Goal: Information Seeking & Learning: Learn about a topic

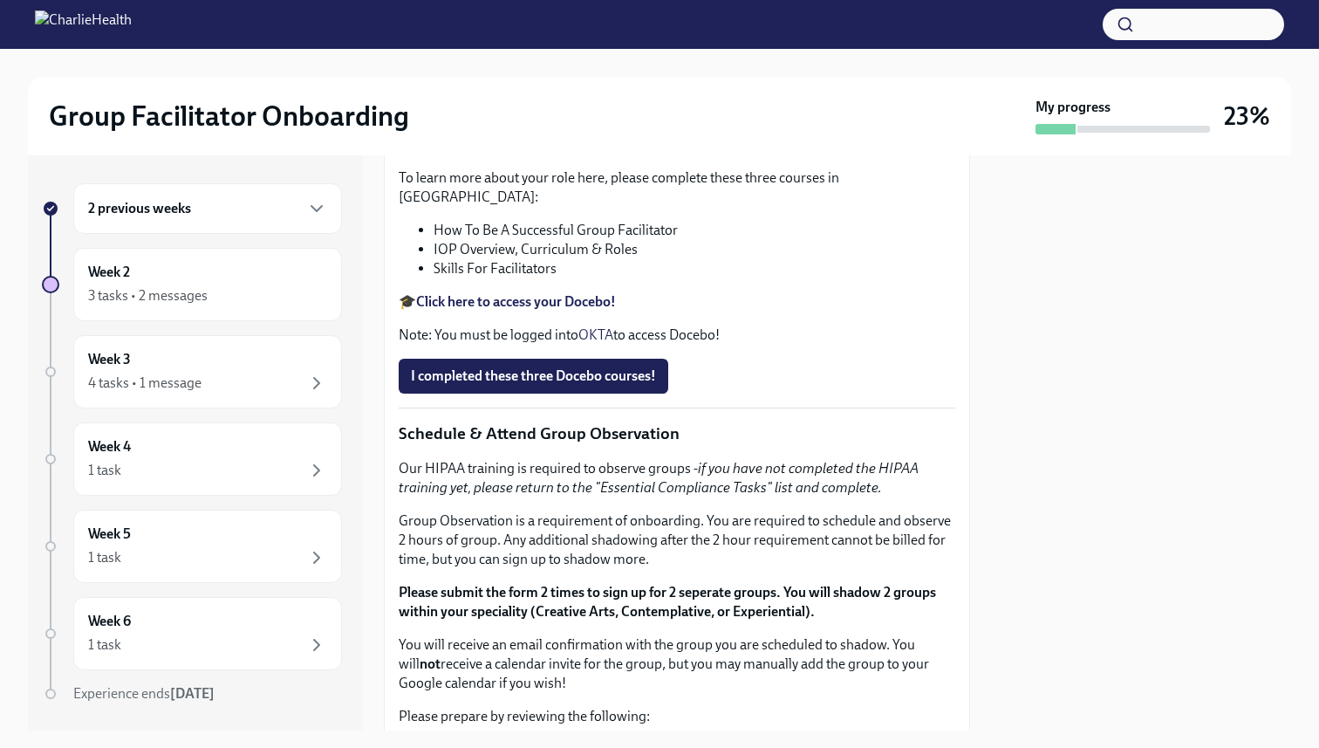
scroll to position [619, 0]
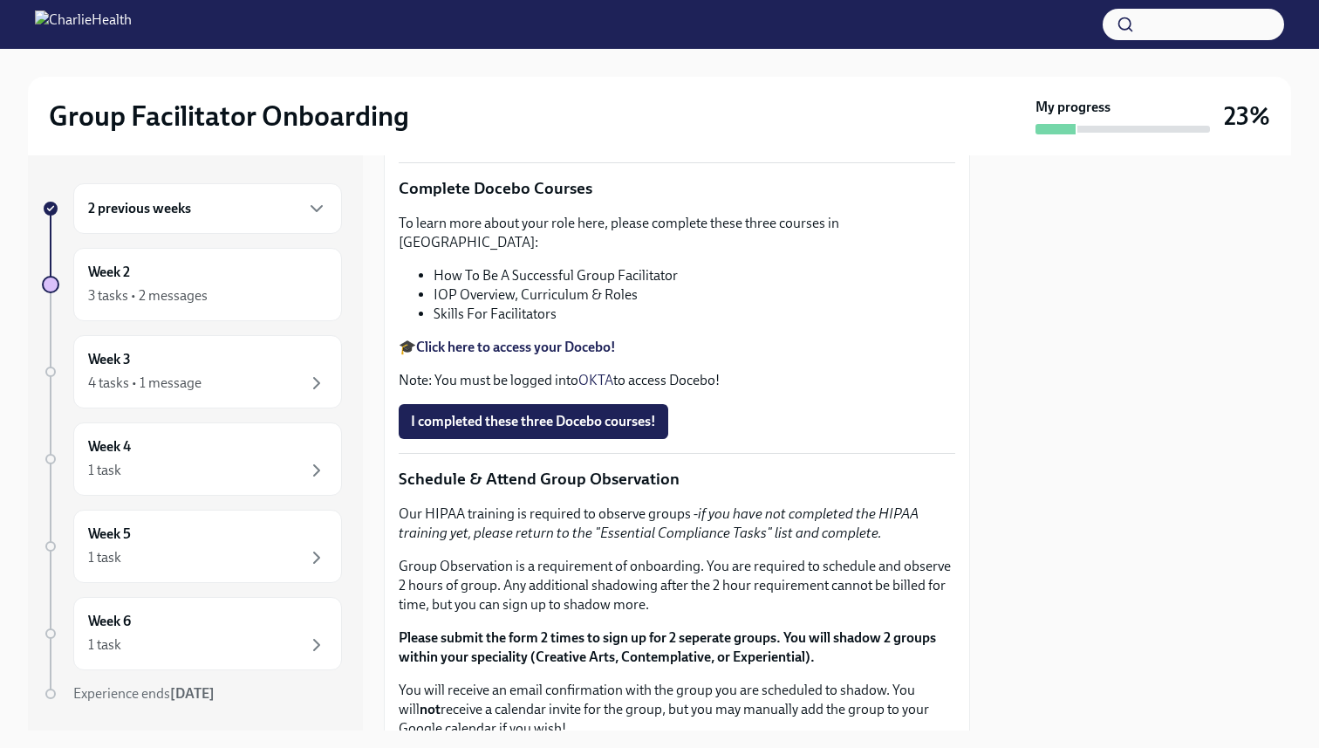
click at [278, 222] on div "2 previous weeks" at bounding box center [207, 208] width 269 height 51
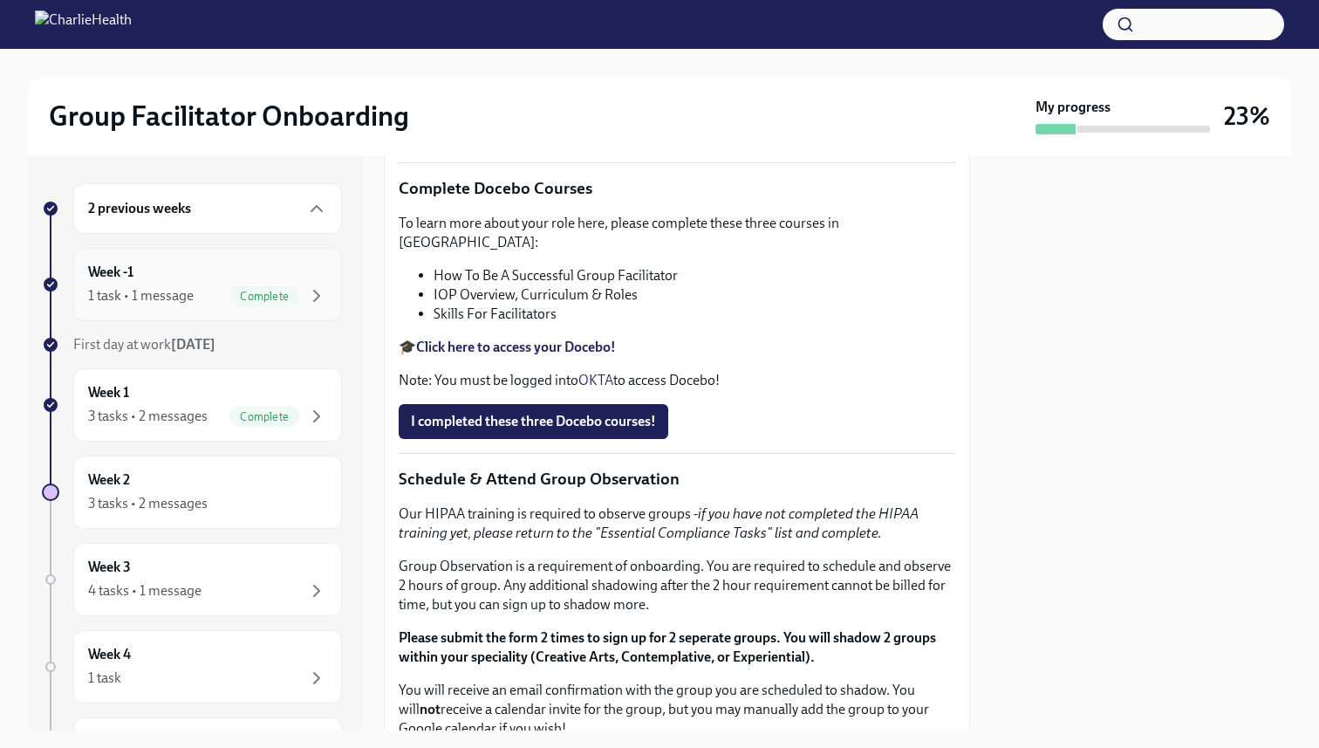
click at [272, 275] on div "Week -1 1 task • 1 message Complete" at bounding box center [207, 285] width 239 height 44
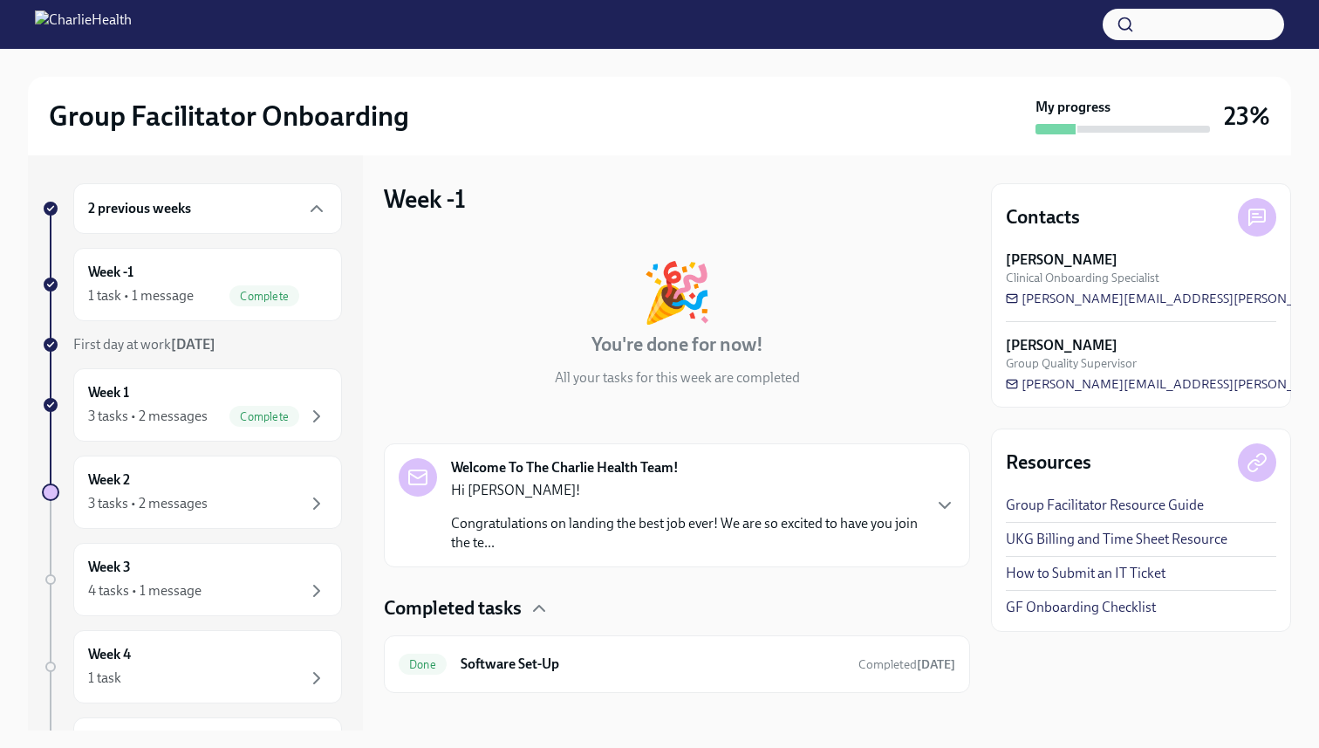
scroll to position [18, 0]
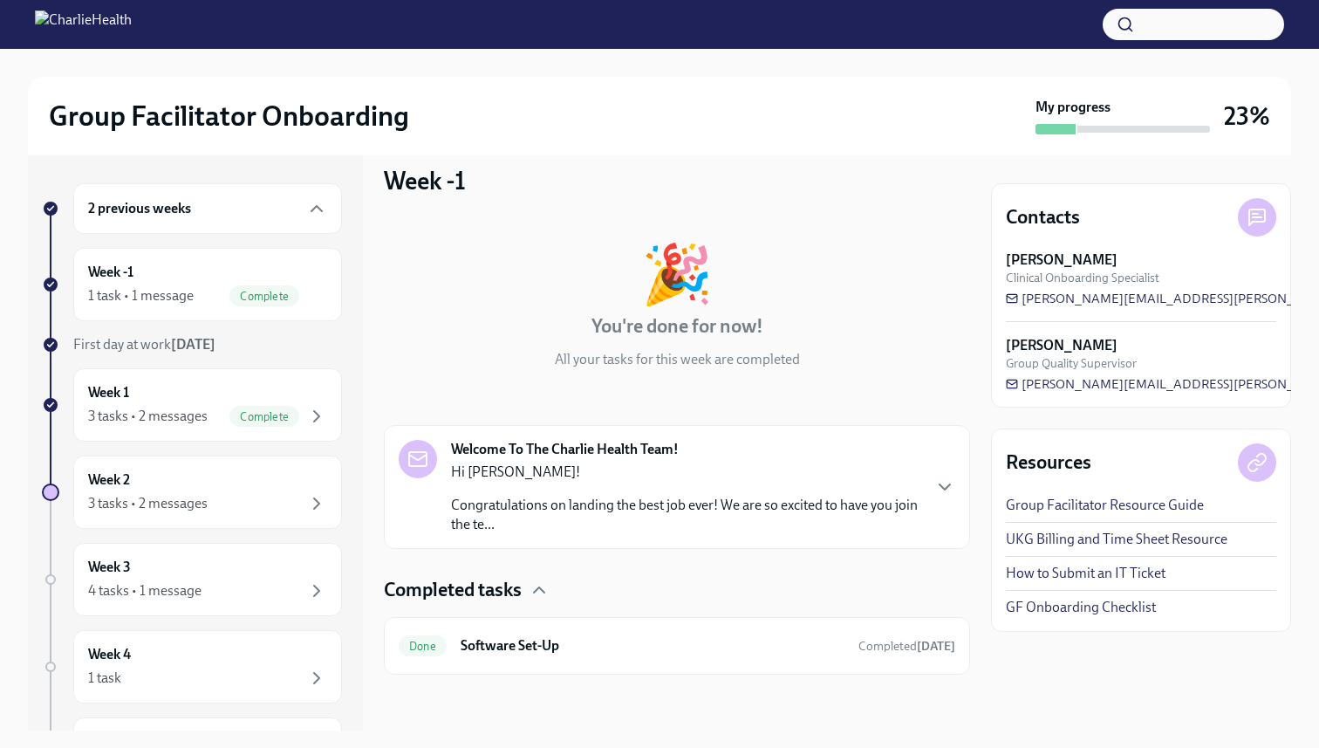
click at [588, 489] on div "Hi [PERSON_NAME]! Congratulations on landing the best job ever! We are so excit…" at bounding box center [685, 498] width 469 height 72
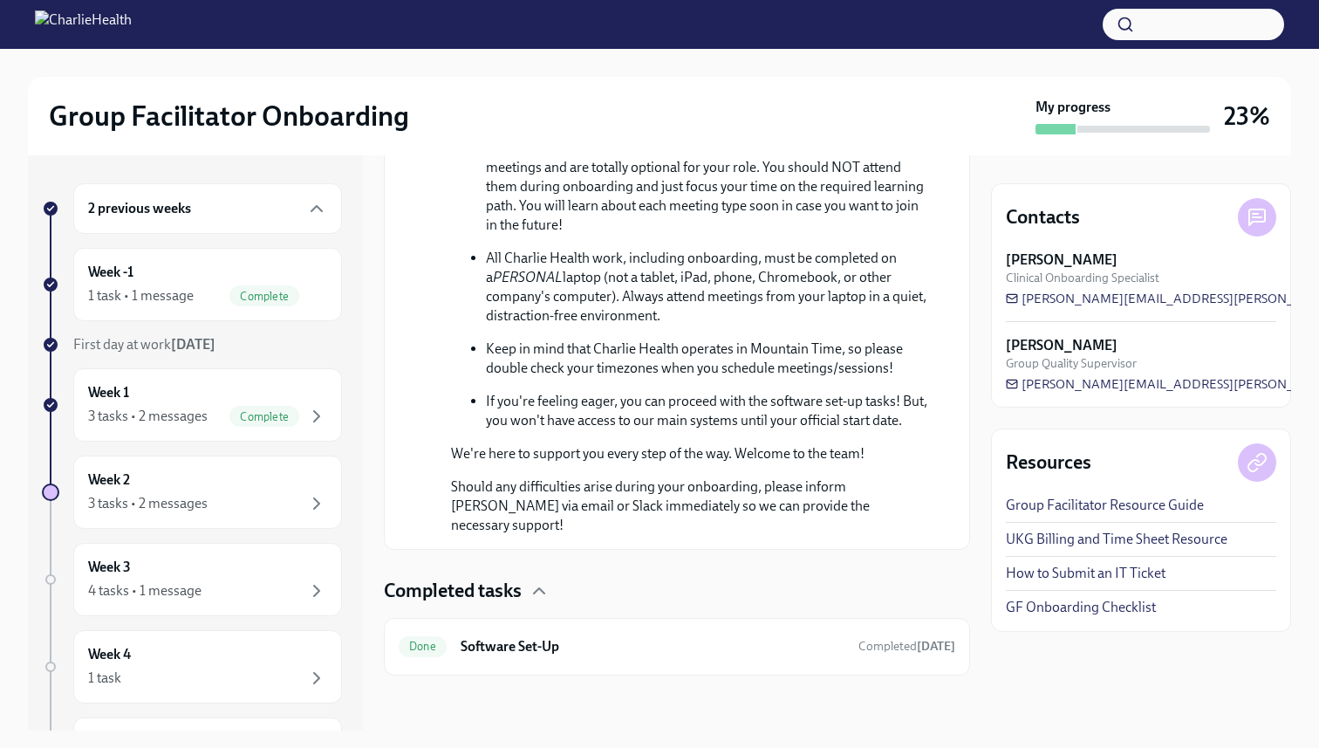
scroll to position [954, 0]
click at [537, 591] on icon "button" at bounding box center [539, 589] width 10 height 5
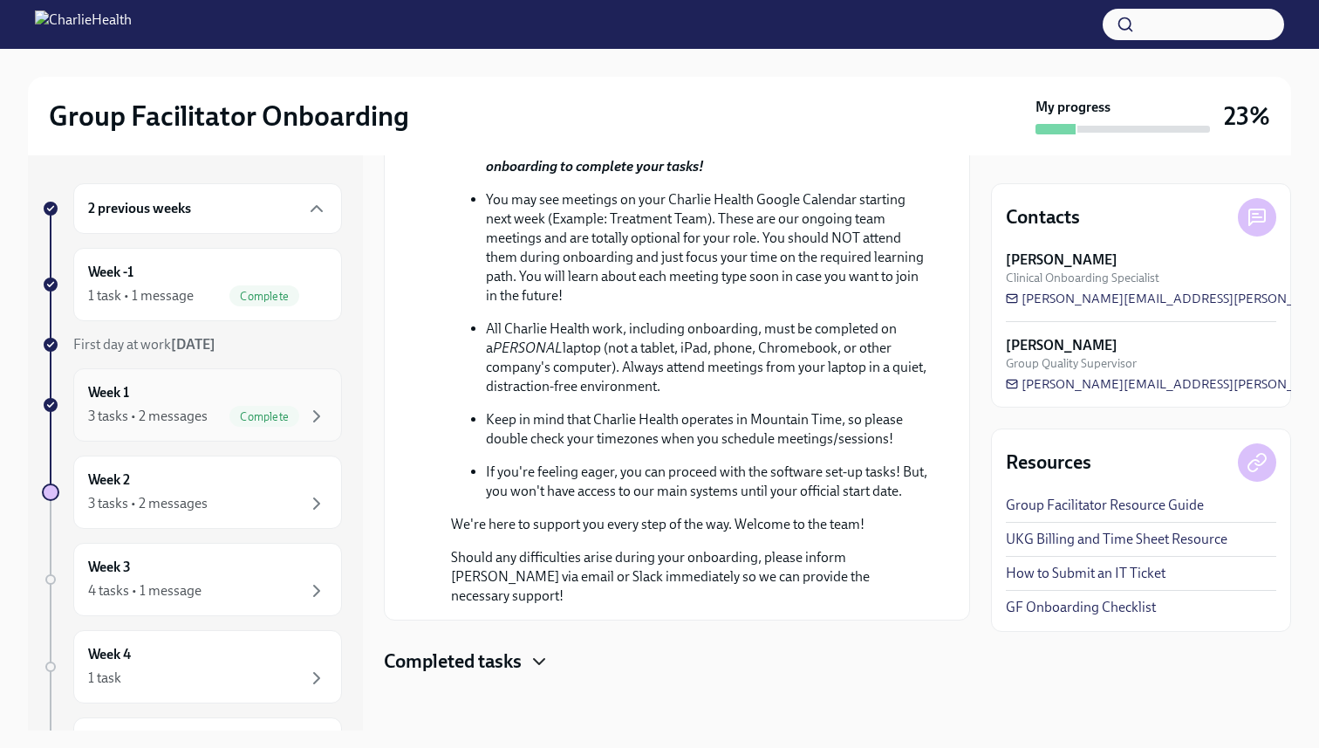
drag, startPoint x: 537, startPoint y: 591, endPoint x: 333, endPoint y: 404, distance: 276.0
click at [517, 578] on p "Should any difficulties arise during your onboarding, please inform [PERSON_NAM…" at bounding box center [689, 577] width 476 height 58
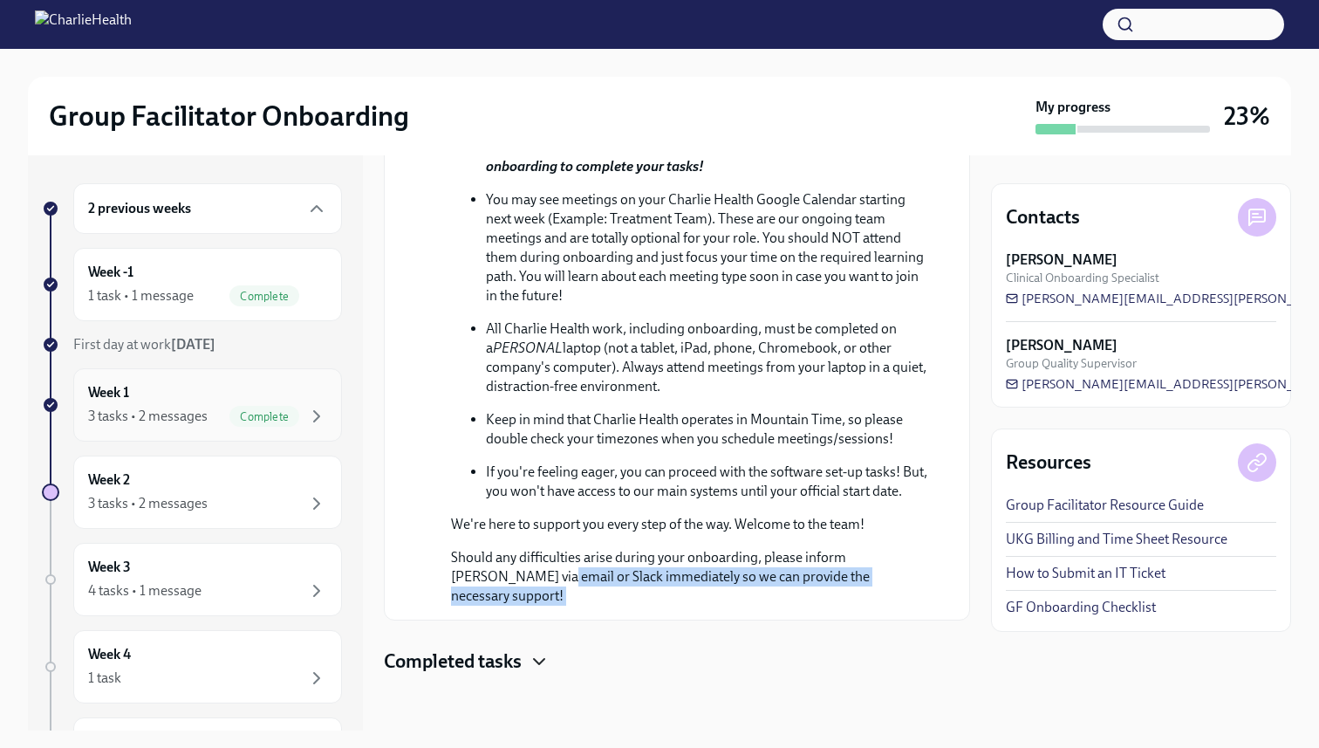
click at [243, 381] on div "Week 1 3 tasks • 2 messages Complete" at bounding box center [207, 404] width 269 height 73
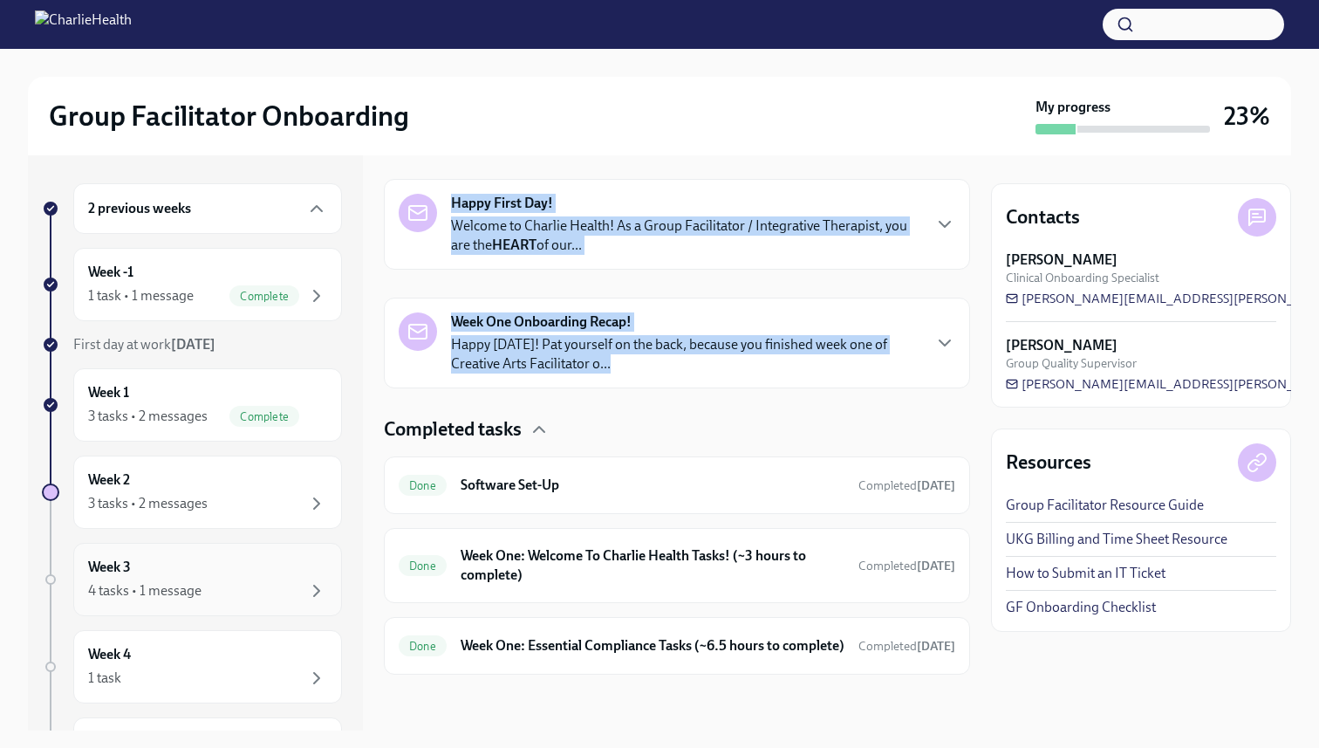
click at [211, 572] on div "Week 3 4 tasks • 1 message" at bounding box center [207, 579] width 239 height 44
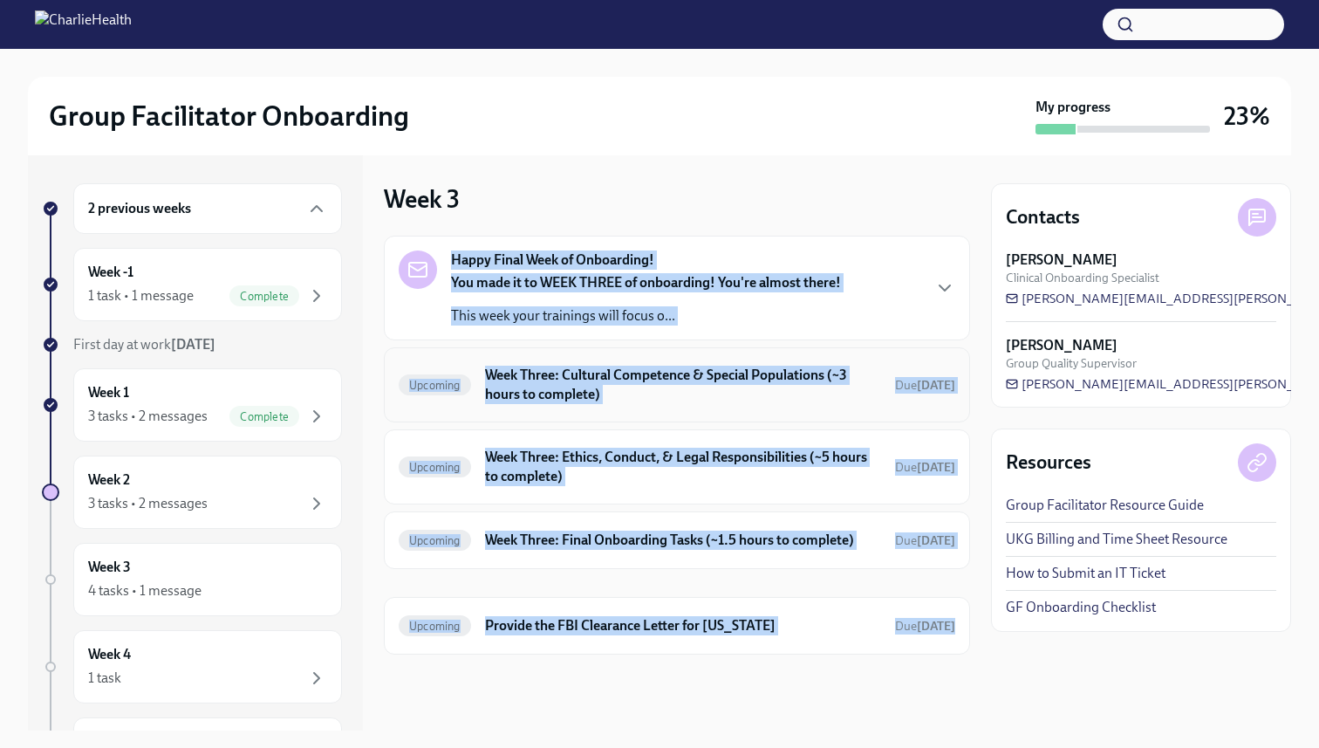
click at [571, 374] on h6 "Week Three: Cultural Competence & Special Populations (~3 hours to complete)" at bounding box center [683, 385] width 396 height 38
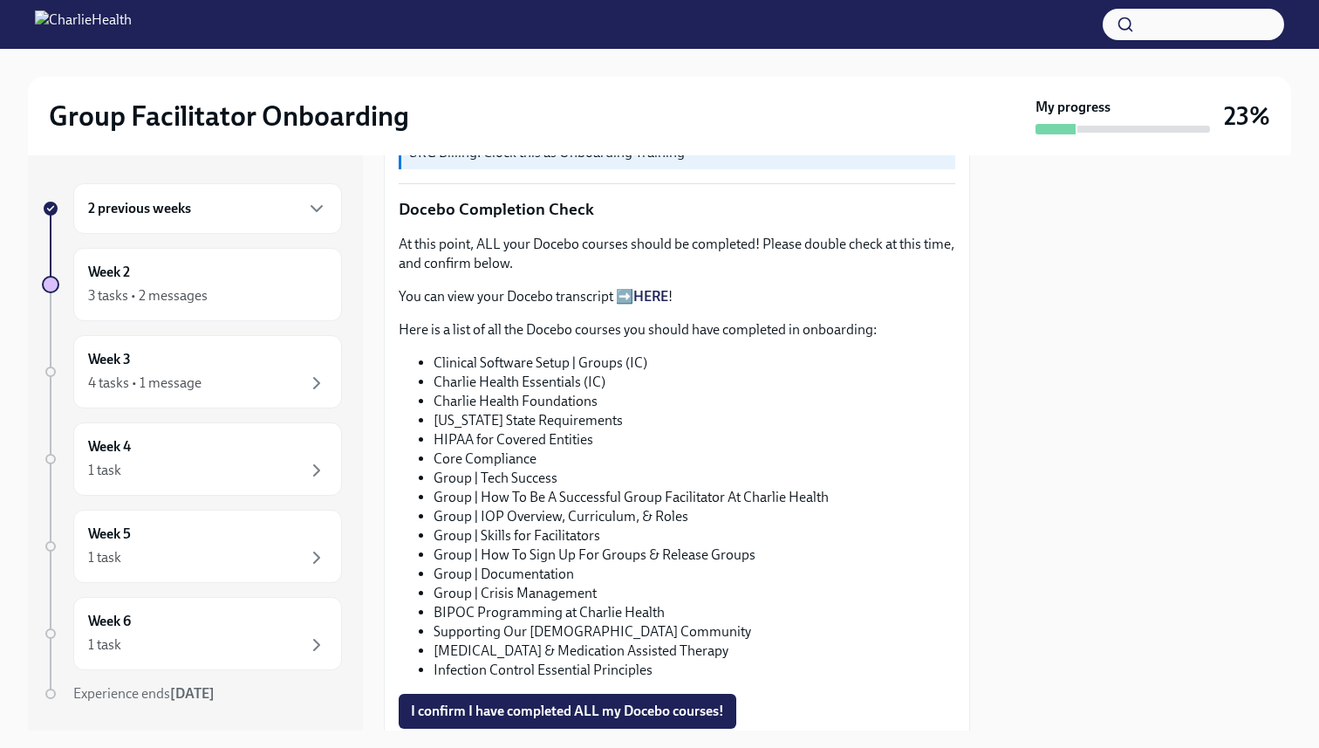
scroll to position [860, 0]
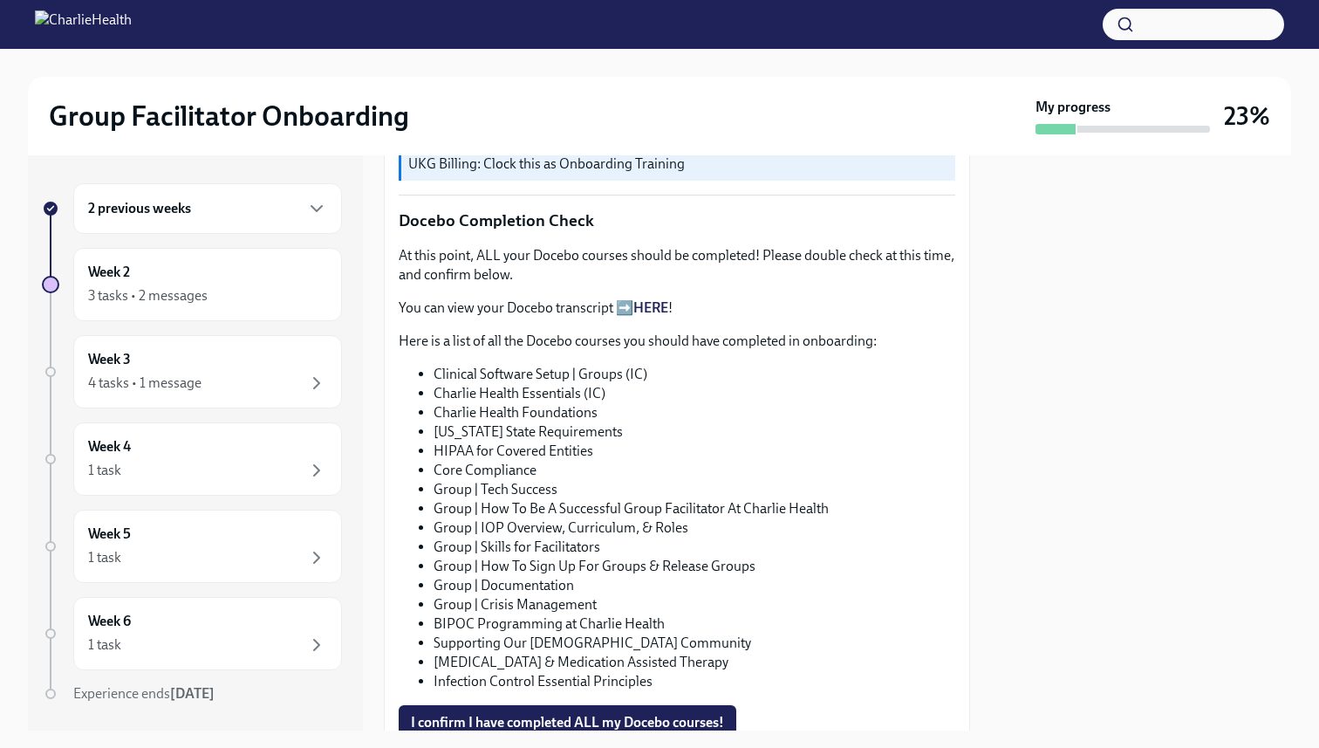
click at [530, 422] on li "[US_STATE] State Requirements" at bounding box center [695, 431] width 522 height 19
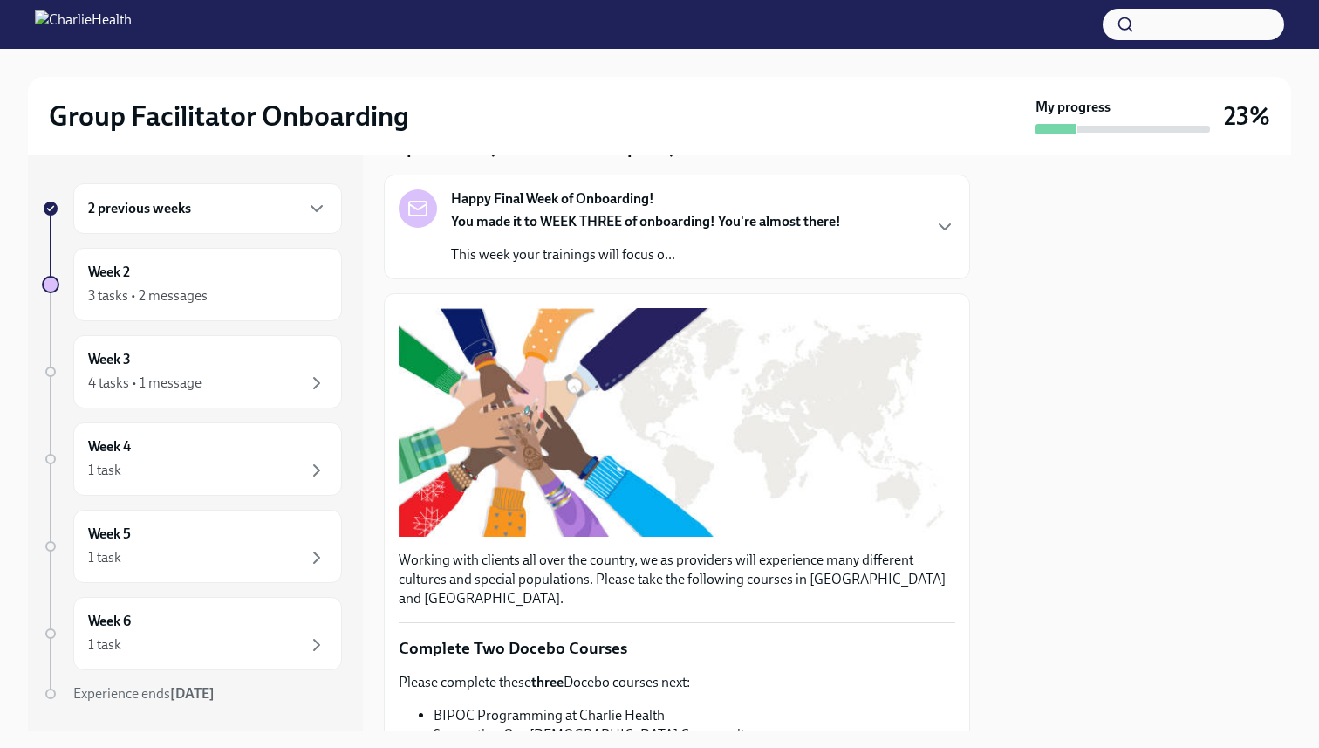
scroll to position [89, 0]
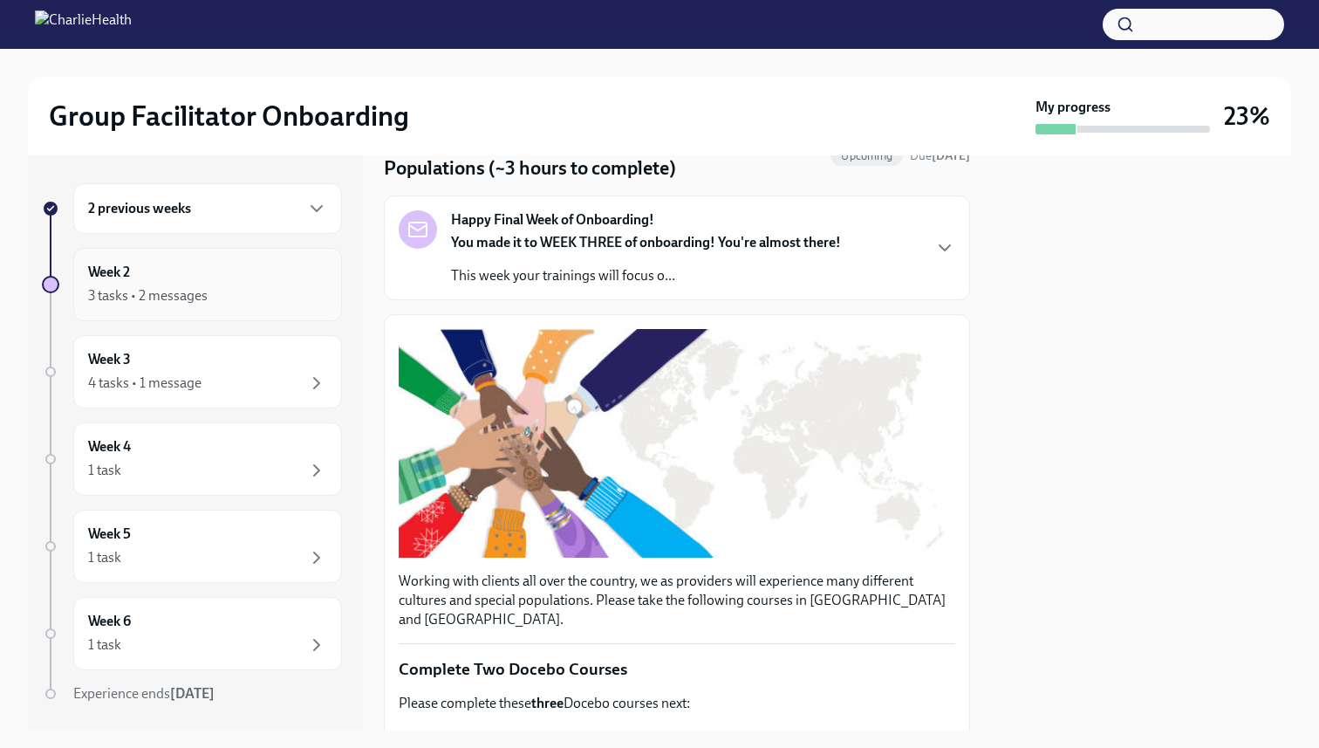
click at [267, 315] on div "Week 2 3 tasks • 2 messages" at bounding box center [207, 284] width 269 height 73
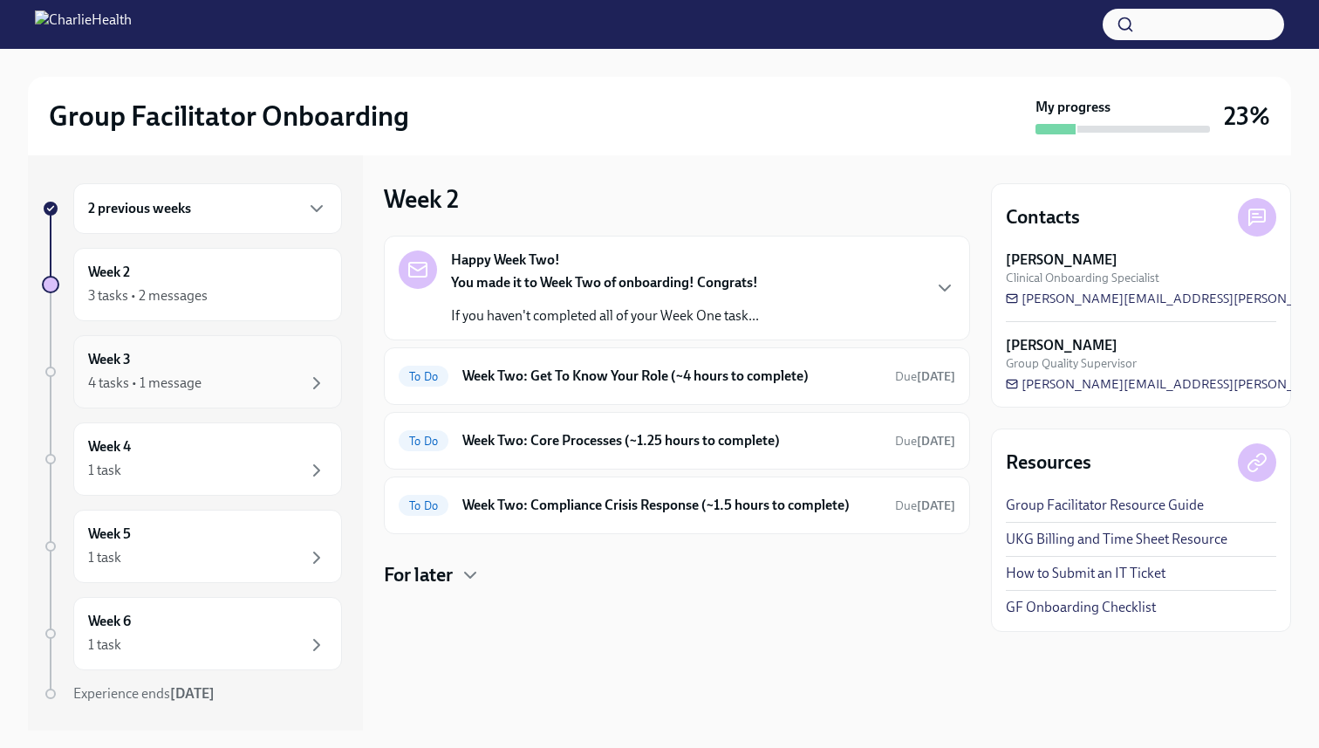
click at [266, 371] on div "Week 3 4 tasks • 1 message" at bounding box center [207, 372] width 239 height 44
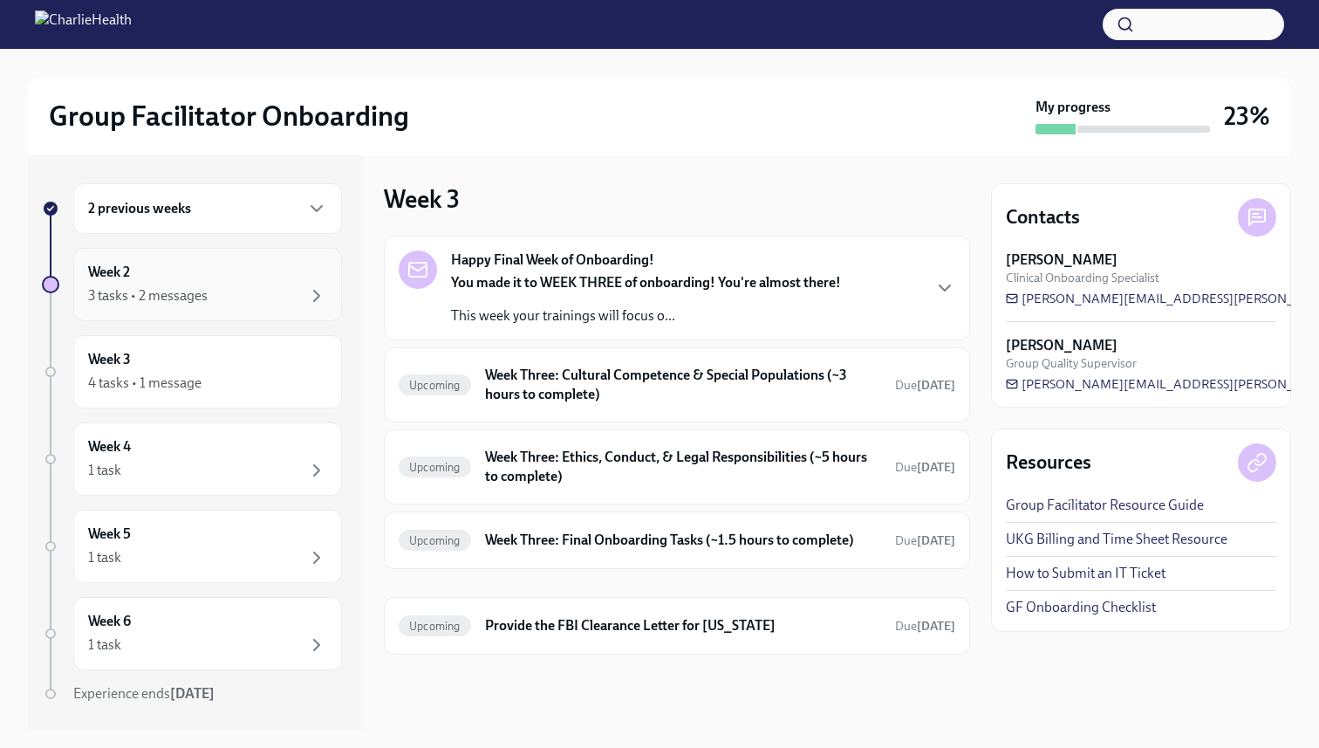
click at [253, 306] on div "Week 2 3 tasks • 2 messages" at bounding box center [207, 284] width 269 height 73
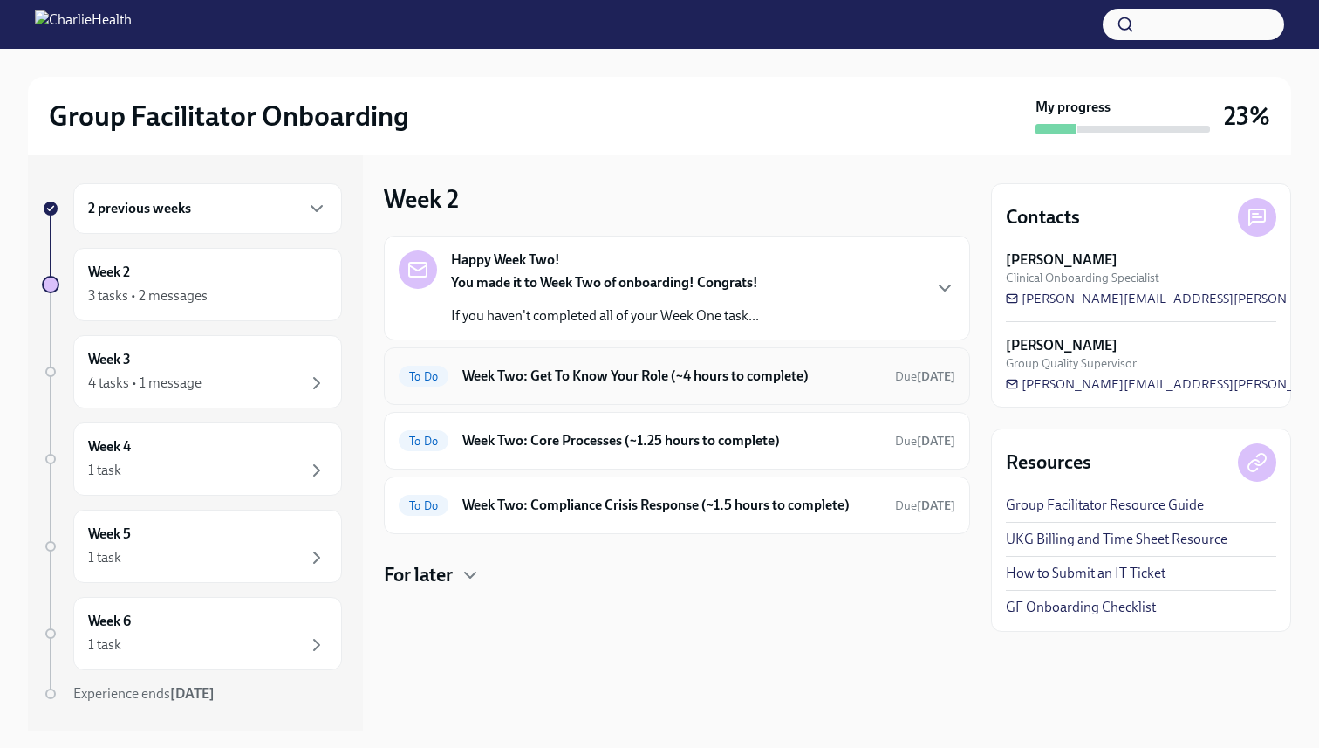
click at [551, 382] on h6 "Week Two: Get To Know Your Role (~4 hours to complete)" at bounding box center [671, 375] width 419 height 19
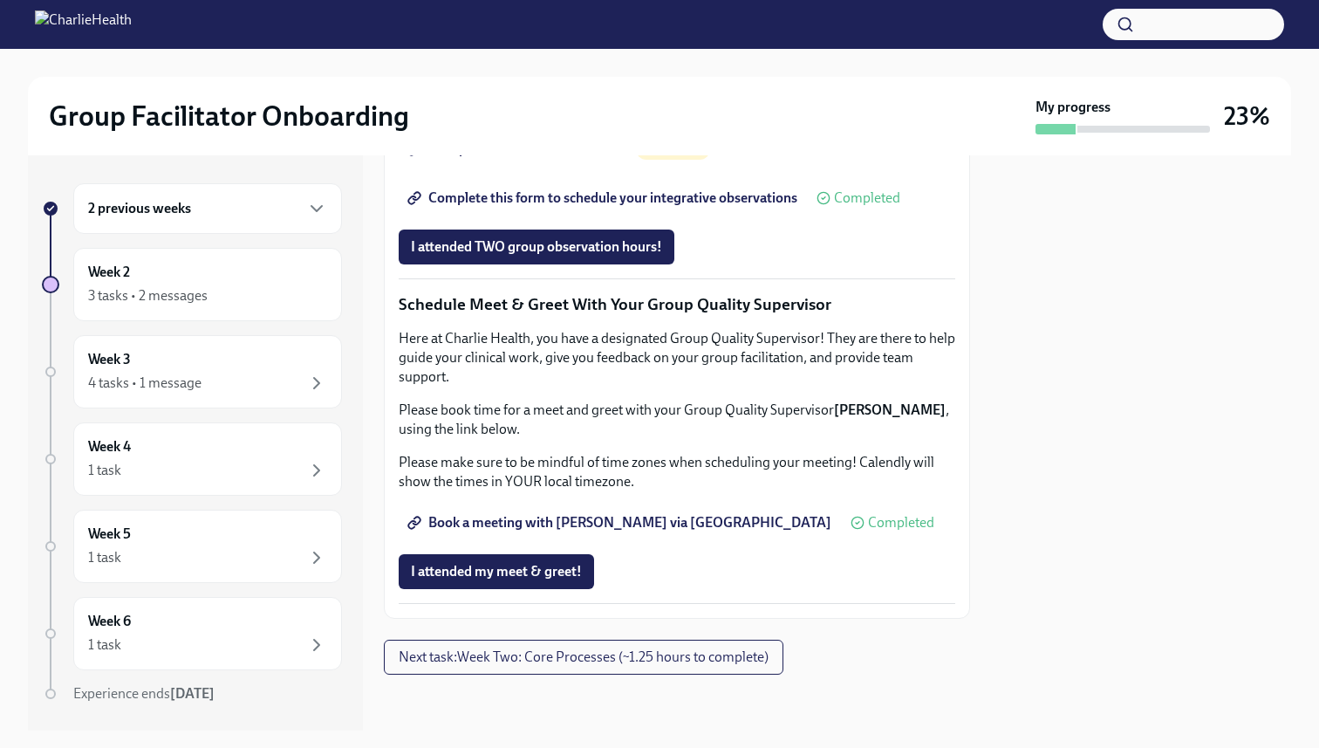
scroll to position [1289, 0]
click at [575, 85] on p "You will receive an email confirmation with the group you are scheduled to shad…" at bounding box center [677, 56] width 557 height 58
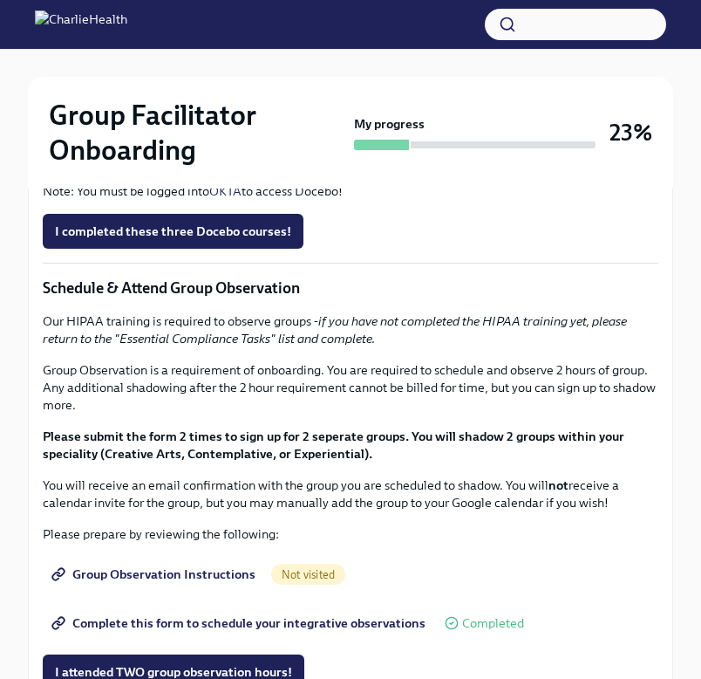
scroll to position [848, 0]
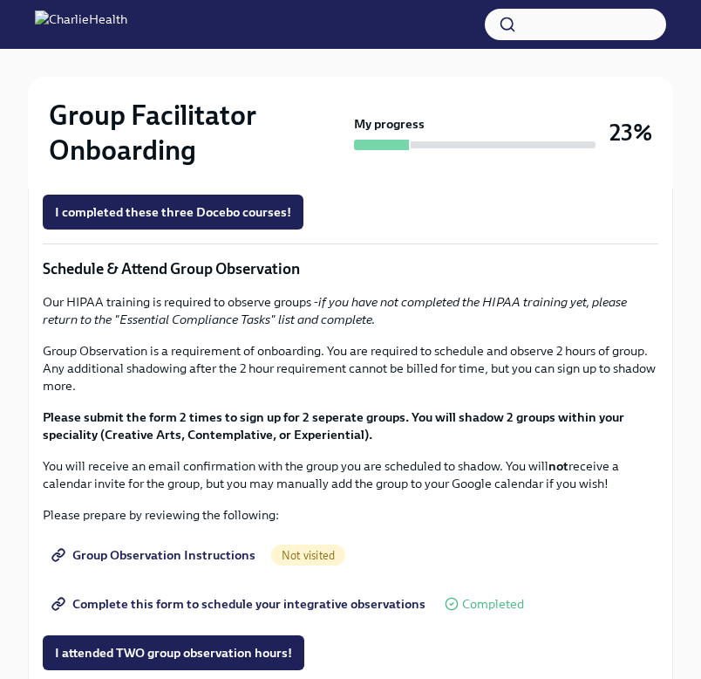
drag, startPoint x: 210, startPoint y: 564, endPoint x: 72, endPoint y: 539, distance: 140.1
click at [72, 118] on ul "How To Be A Successful Group Facilitator IOP Overview, Curriculum & Roles Skill…" at bounding box center [351, 91] width 616 height 52
copy ul "How To Be A Successful Group Facilitator IOP Overview, Curriculum & Roles Skill…"
